Goal: Information Seeking & Learning: Learn about a topic

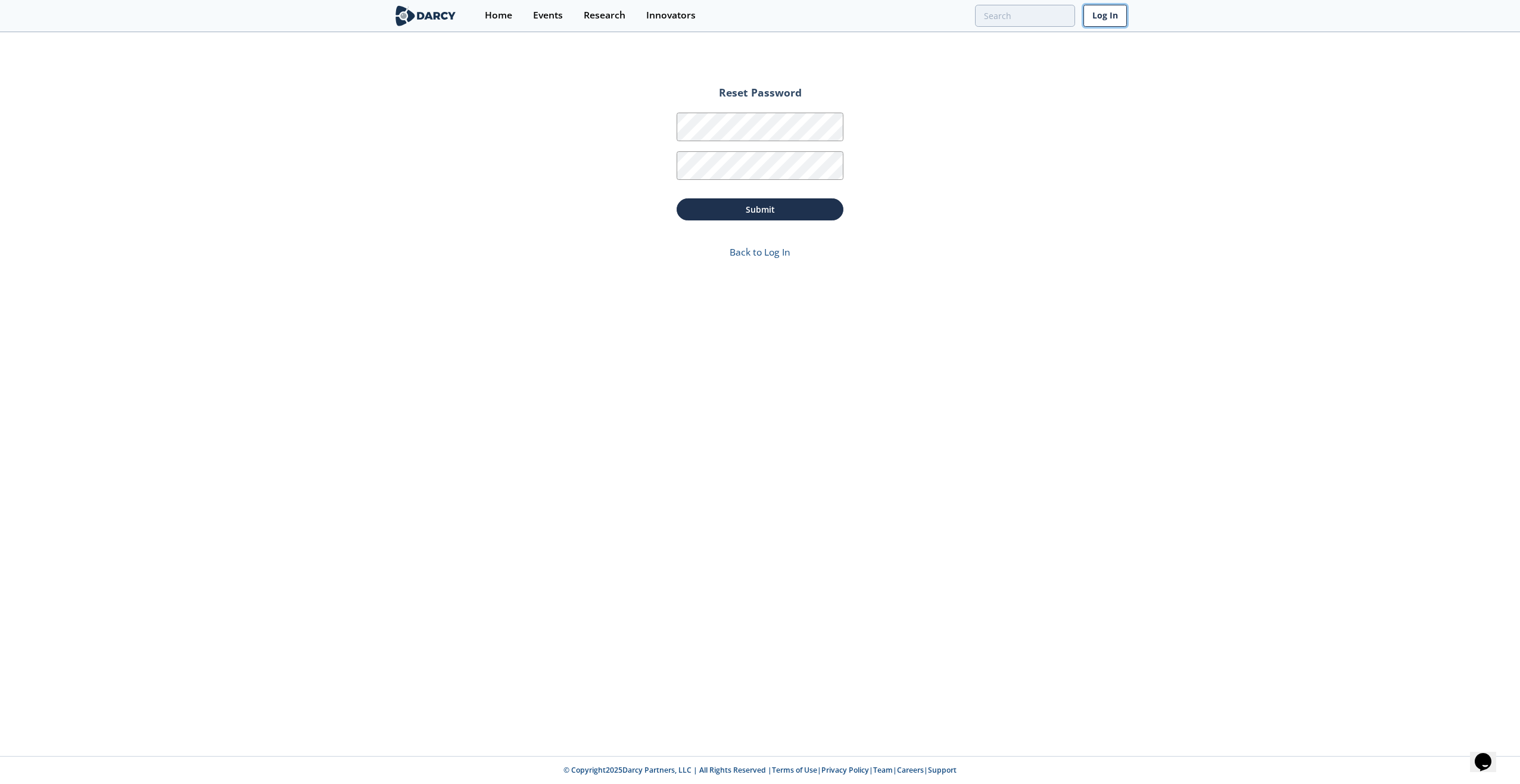
click at [1111, 18] on link "Log In" at bounding box center [1105, 16] width 43 height 22
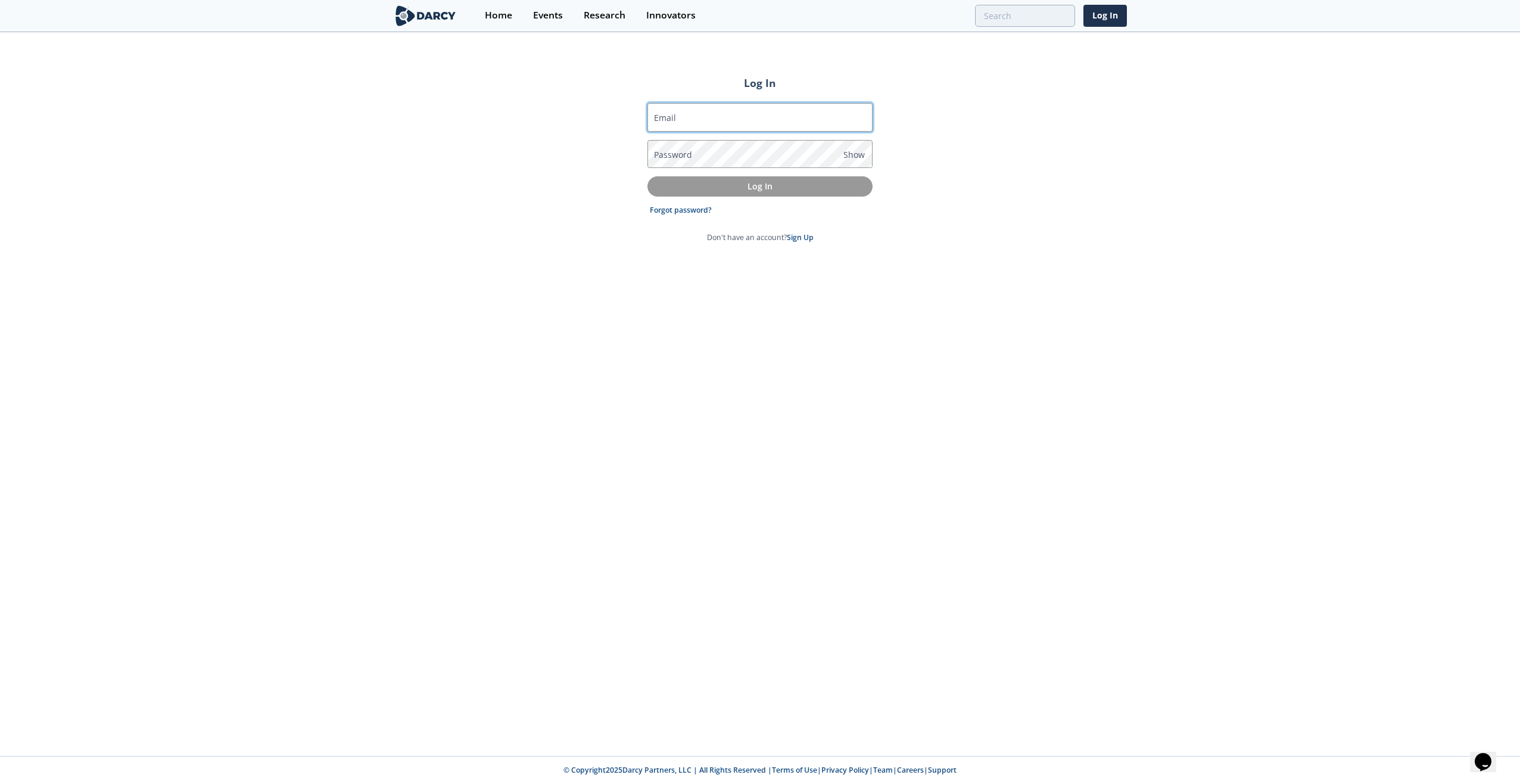
click at [752, 113] on input "Email" at bounding box center [760, 117] width 225 height 29
click at [505, 13] on div "Home" at bounding box center [498, 15] width 27 height 10
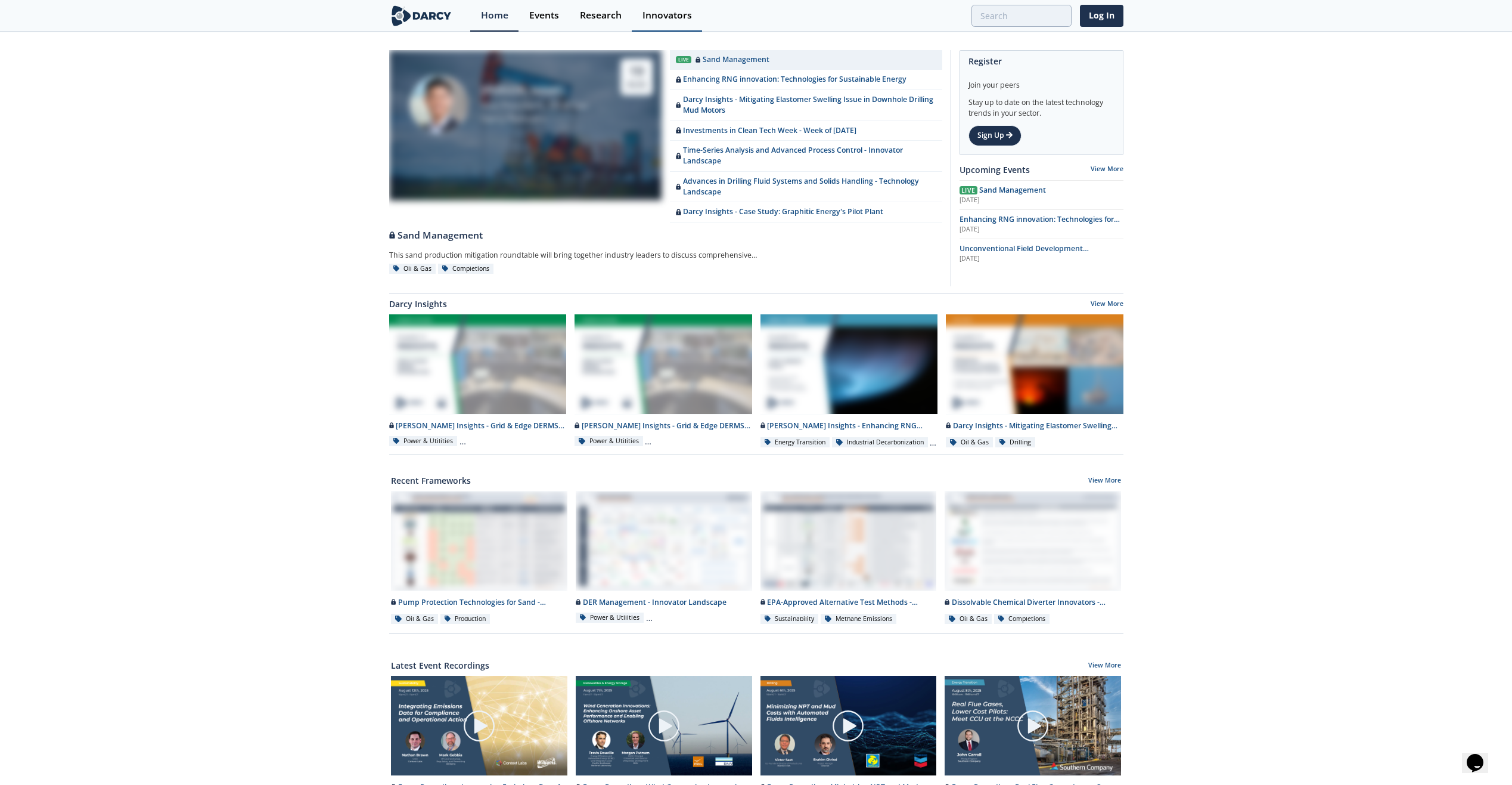
click at [686, 11] on div "Innovators" at bounding box center [667, 15] width 50 height 10
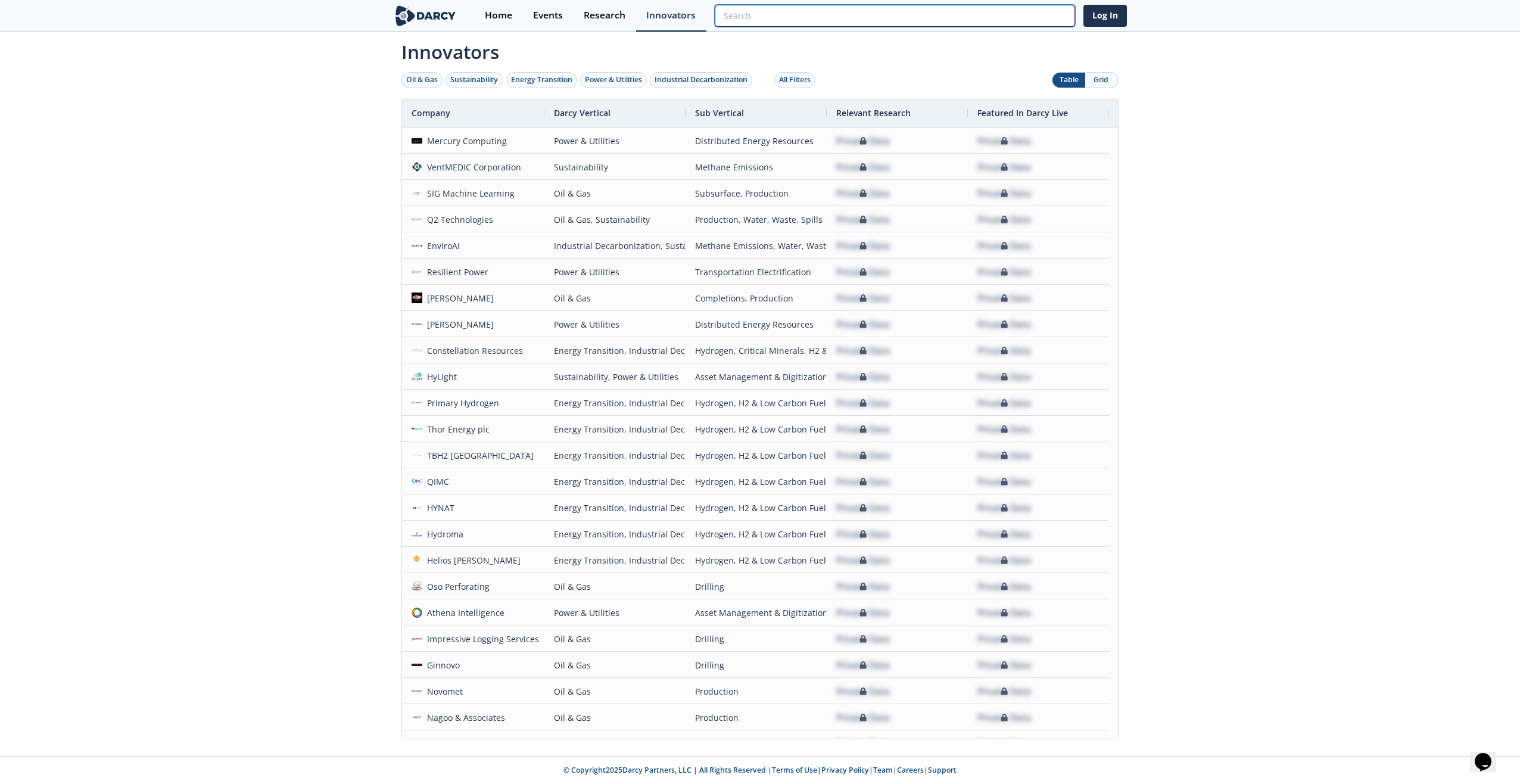
click at [1023, 10] on input "search" at bounding box center [895, 16] width 361 height 22
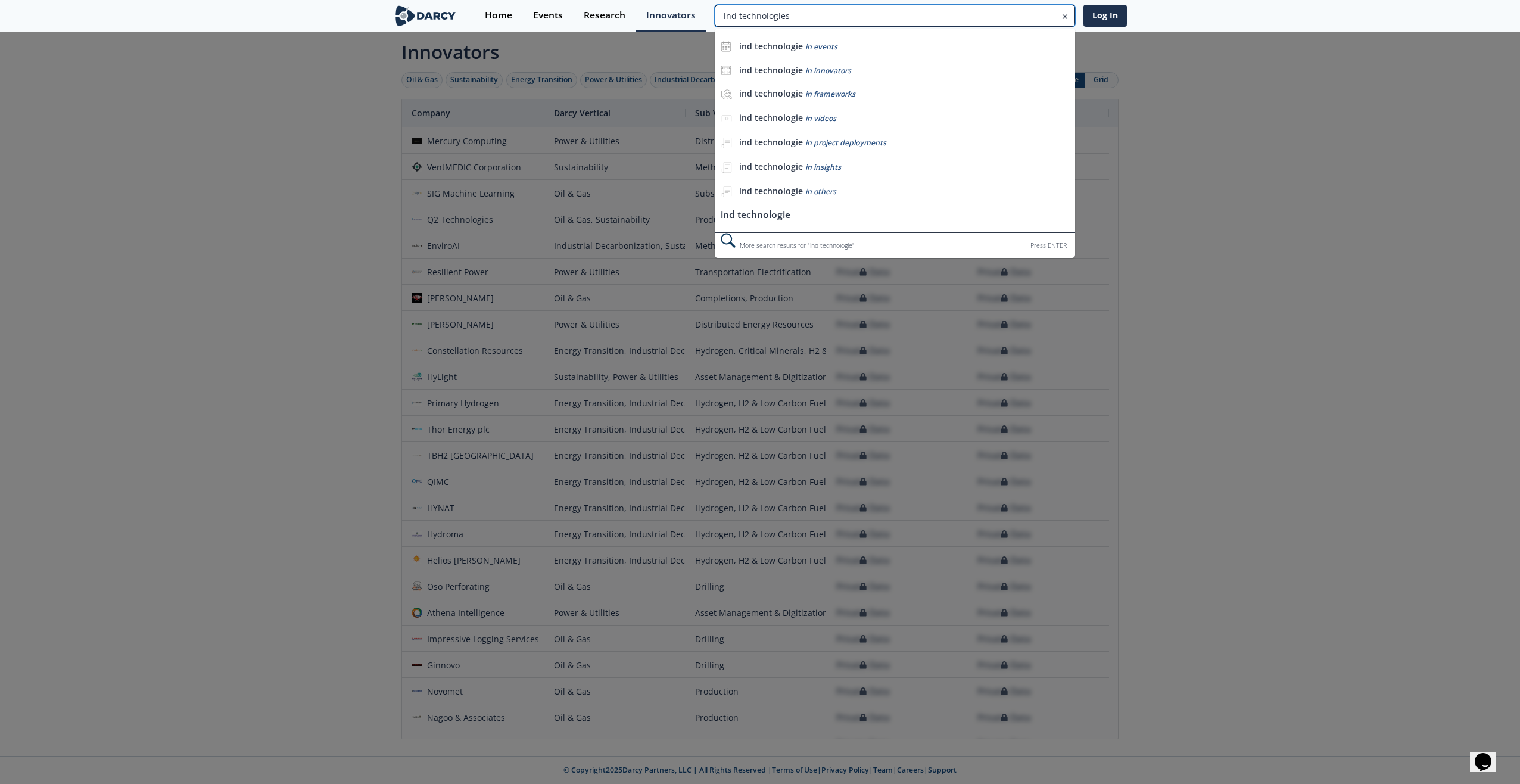
type input "ind technologies"
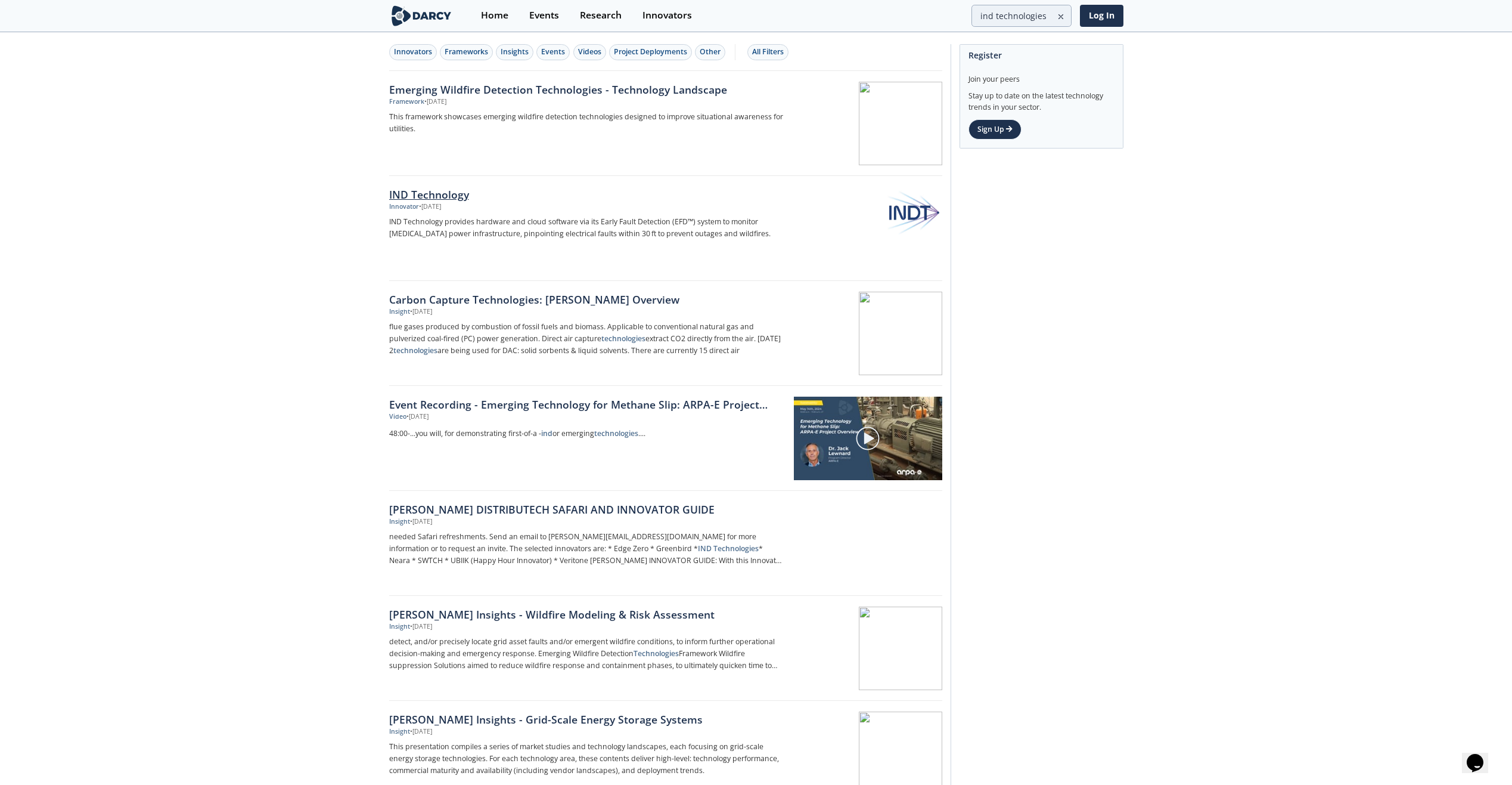
click at [427, 193] on div "IND Technology" at bounding box center [586, 194] width 394 height 15
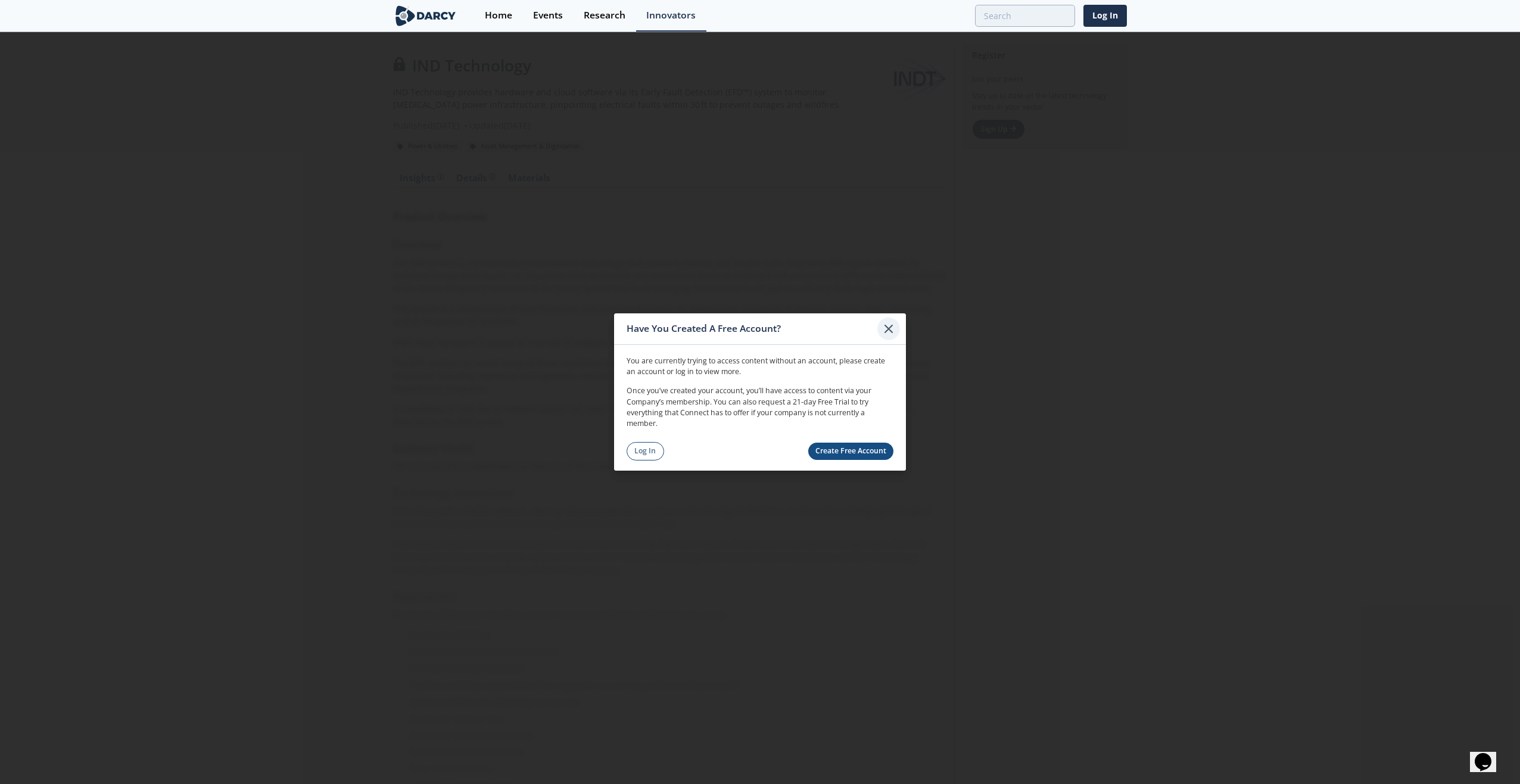
click at [895, 323] on icon at bounding box center [889, 329] width 15 height 15
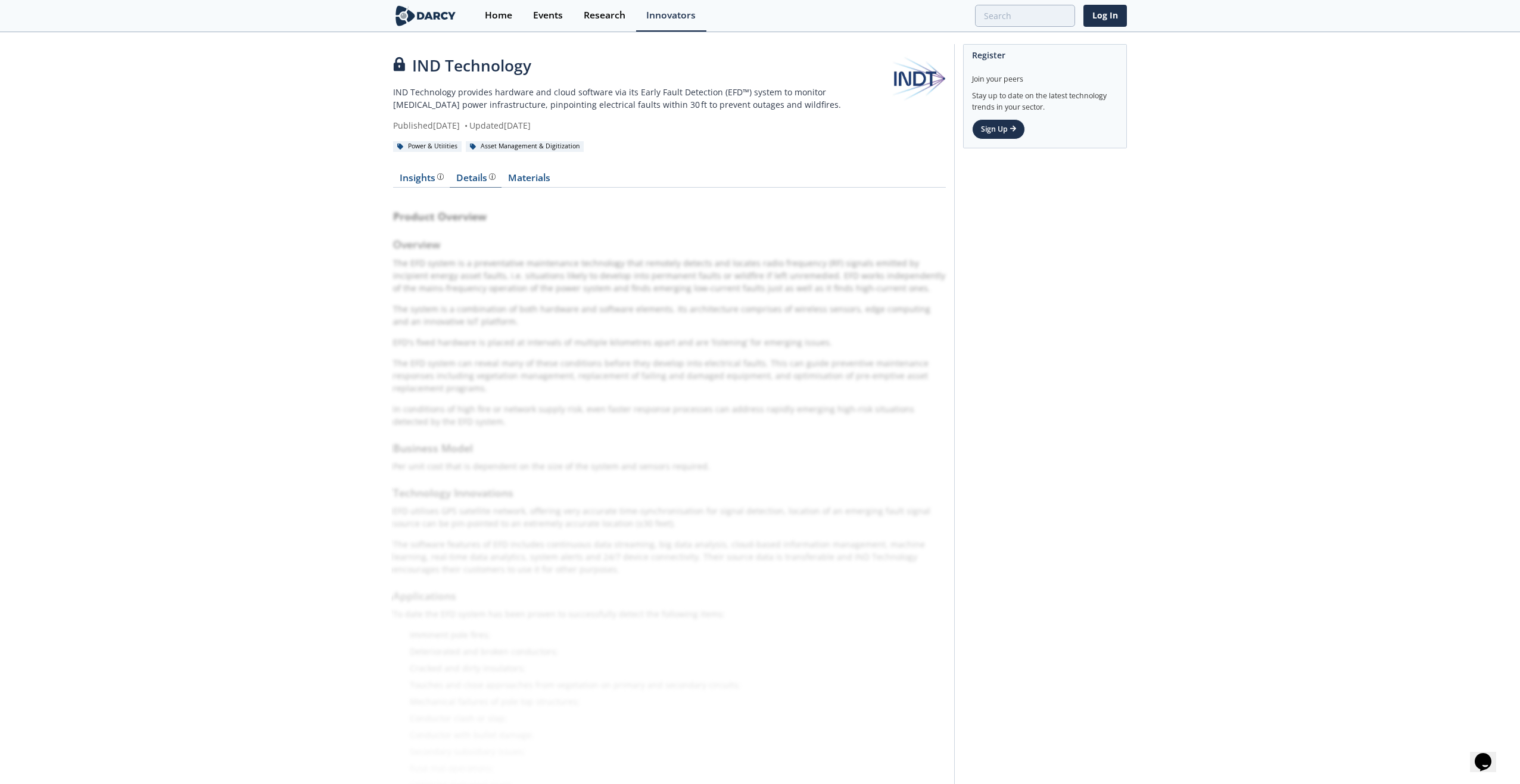
click at [468, 176] on div "Details" at bounding box center [476, 178] width 39 height 10
